Goal: Entertainment & Leisure: Consume media (video, audio)

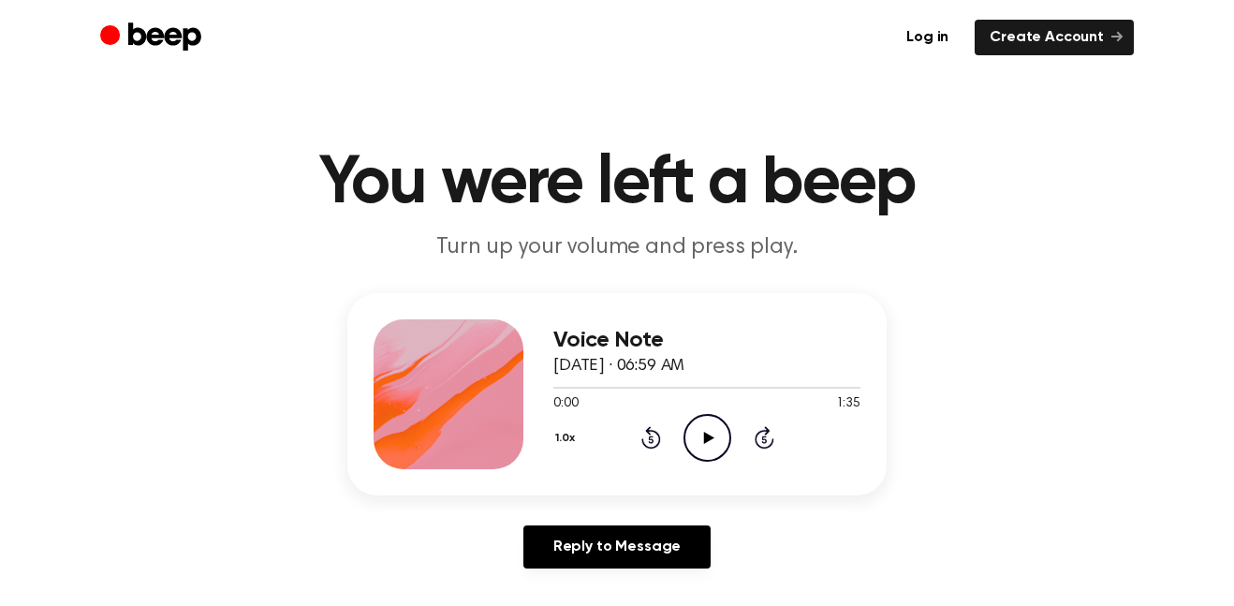
click at [706, 422] on icon "Play Audio" at bounding box center [708, 438] width 48 height 48
click at [701, 391] on div at bounding box center [706, 386] width 307 height 15
drag, startPoint x: 715, startPoint y: 387, endPoint x: 824, endPoint y: 408, distance: 111.7
click at [824, 408] on div "0:32 1:35 Your browser does not support the [object Object] element." at bounding box center [706, 396] width 307 height 35
click at [662, 389] on div at bounding box center [706, 386] width 307 height 15
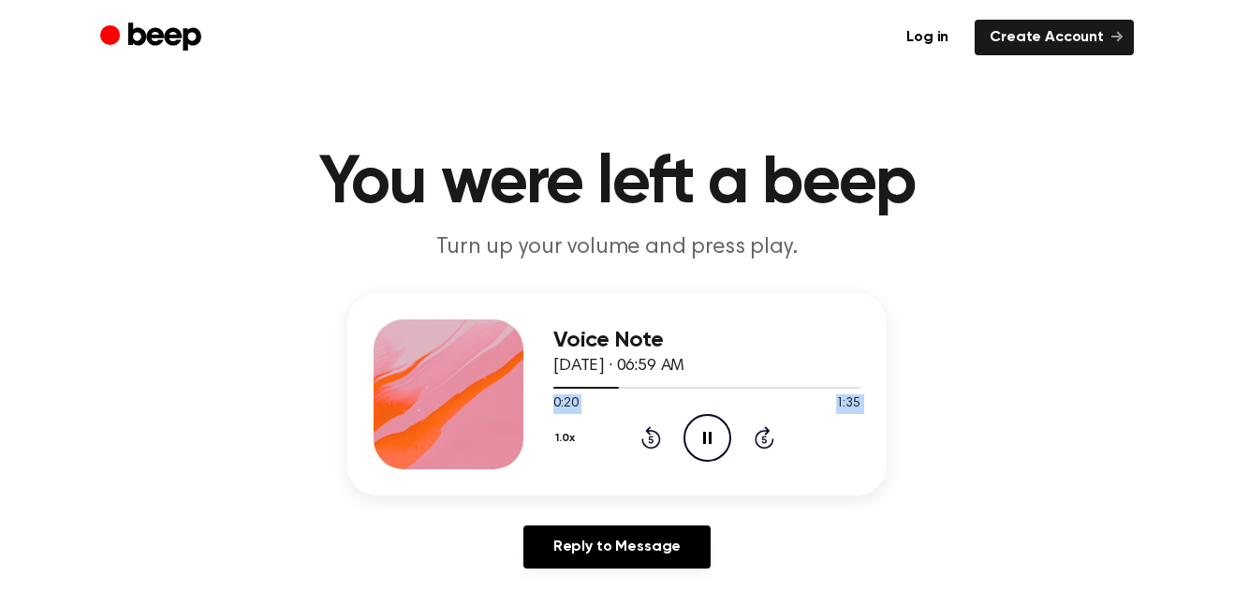
drag, startPoint x: 662, startPoint y: 389, endPoint x: 938, endPoint y: 404, distance: 276.7
click at [938, 404] on div "Voice Note [DATE] · 06:59 AM 0:20 1:35 Your browser does not support the [objec…" at bounding box center [616, 438] width 1189 height 290
click at [612, 387] on span at bounding box center [618, 387] width 15 height 15
drag, startPoint x: 554, startPoint y: 391, endPoint x: 745, endPoint y: 396, distance: 191.1
click at [745, 396] on div "0:05 1:35 Your browser does not support the [object Object] element." at bounding box center [706, 396] width 307 height 35
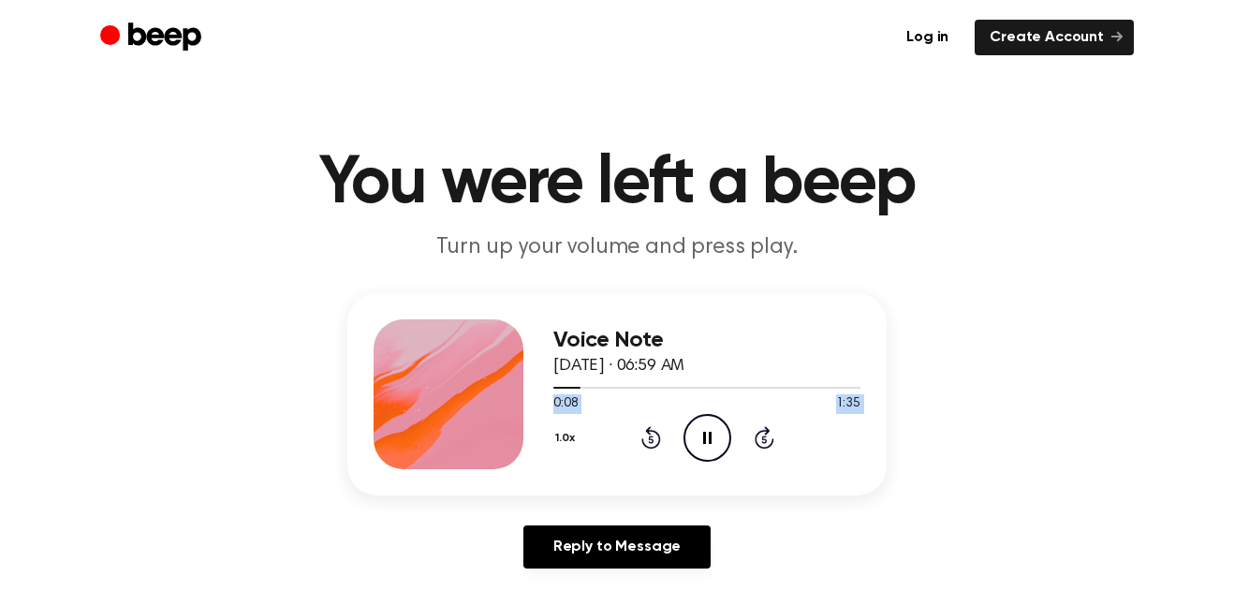
drag, startPoint x: 564, startPoint y: 378, endPoint x: 846, endPoint y: 428, distance: 286.2
click at [846, 428] on div "Voice Note [DATE] · 06:59 AM 0:08 1:35 Your browser does not support the [objec…" at bounding box center [706, 394] width 307 height 150
click at [846, 428] on div "1.0x Rewind 5 seconds Pause Audio Skip 5 seconds" at bounding box center [706, 438] width 307 height 48
click at [533, 82] on main "You were left a beep Turn up your volume and press play. Voice Note [DATE] · 06…" at bounding box center [617, 577] width 1234 height 1155
